Goal: Register for event/course

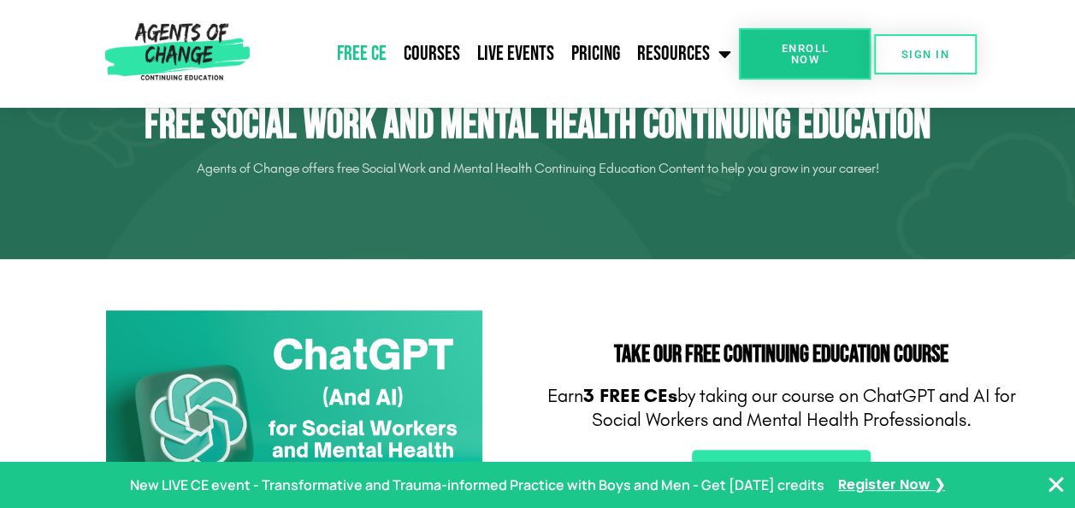
scroll to position [257, 0]
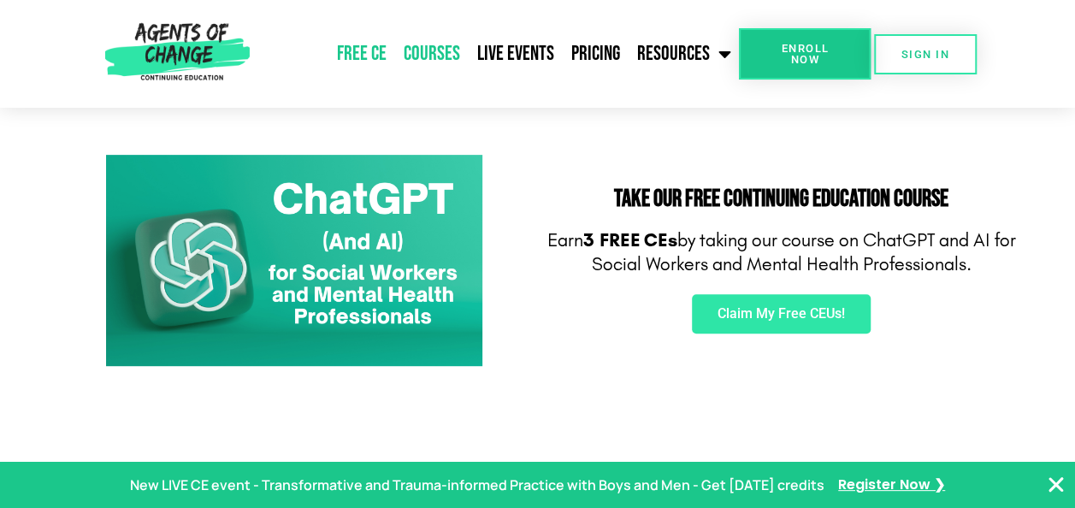
click at [428, 53] on link "Courses" at bounding box center [431, 53] width 74 height 43
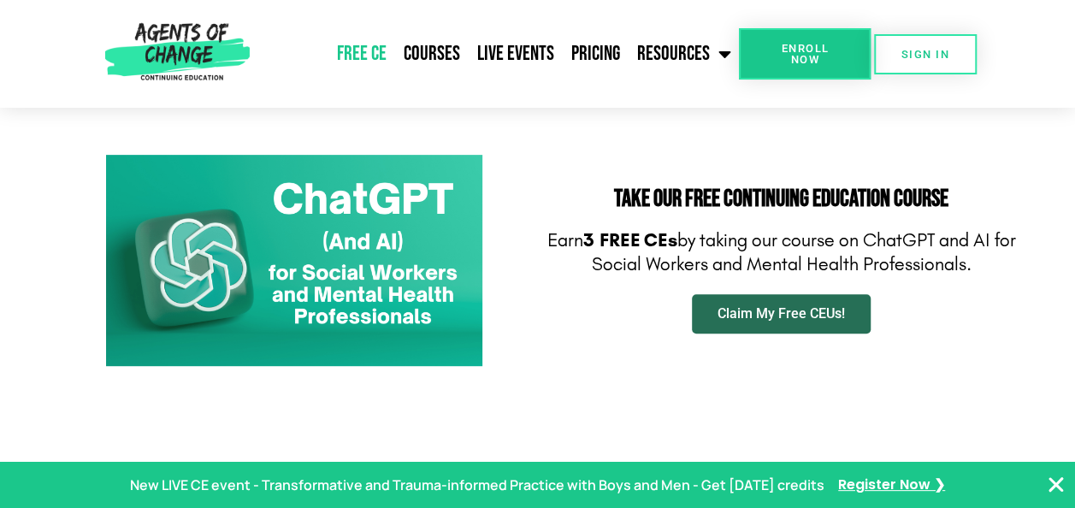
click at [776, 311] on span "Claim My Free CEUs!" at bounding box center [780, 314] width 127 height 14
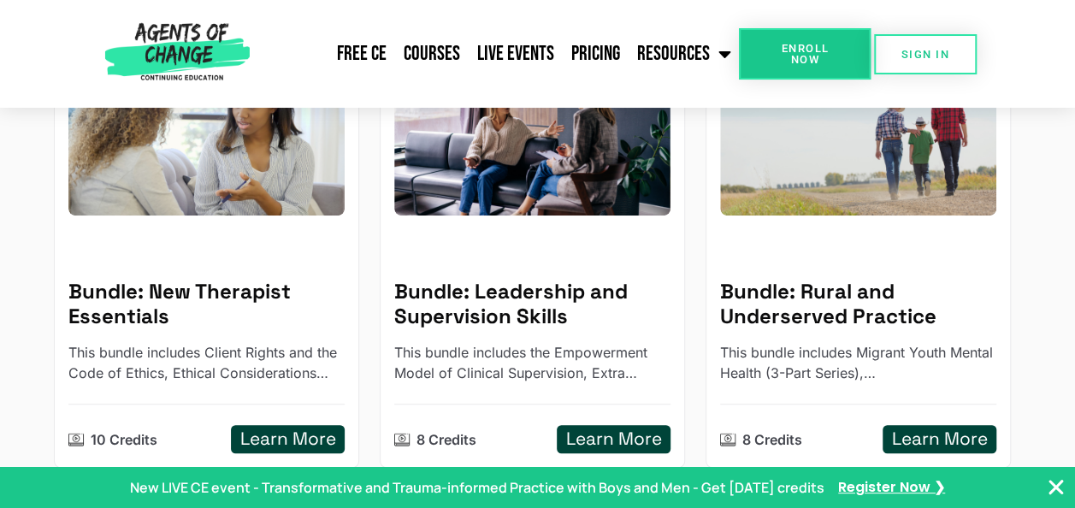
scroll to position [86, 0]
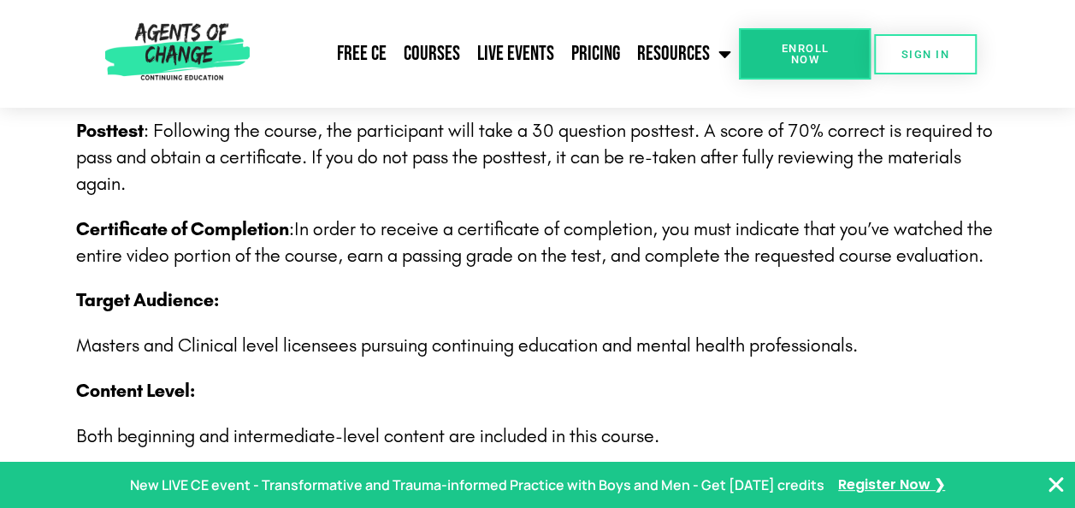
scroll to position [2907, 0]
